Goal: Information Seeking & Learning: Learn about a topic

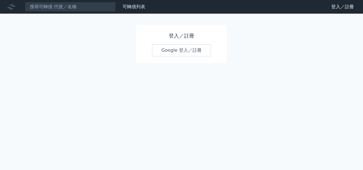
click at [175, 52] on link "Google 登入／註冊" at bounding box center [181, 50] width 59 height 12
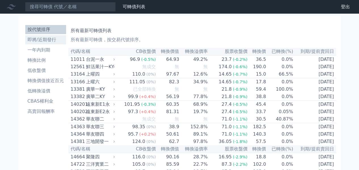
click at [43, 39] on li "即將/近期發行" at bounding box center [45, 39] width 41 height 7
click at [32, 40] on li "即將/近期發行" at bounding box center [45, 39] width 41 height 7
click at [38, 39] on li "即將/近期發行" at bounding box center [45, 39] width 41 height 7
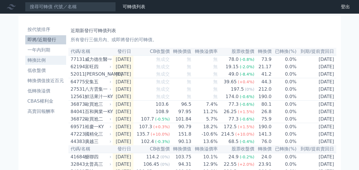
click at [36, 61] on li "轉換比例" at bounding box center [45, 60] width 41 height 7
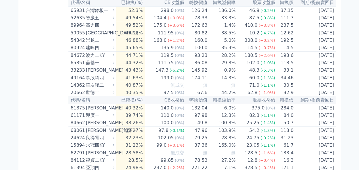
scroll to position [826, 0]
